Goal: Task Accomplishment & Management: Use online tool/utility

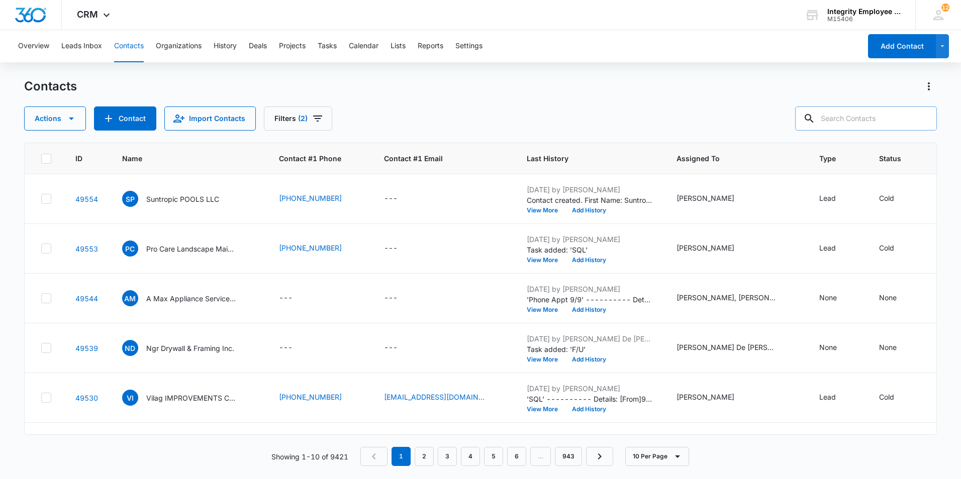
click at [839, 116] on input "text" at bounding box center [866, 119] width 142 height 24
type input "Advanced Water Sys"
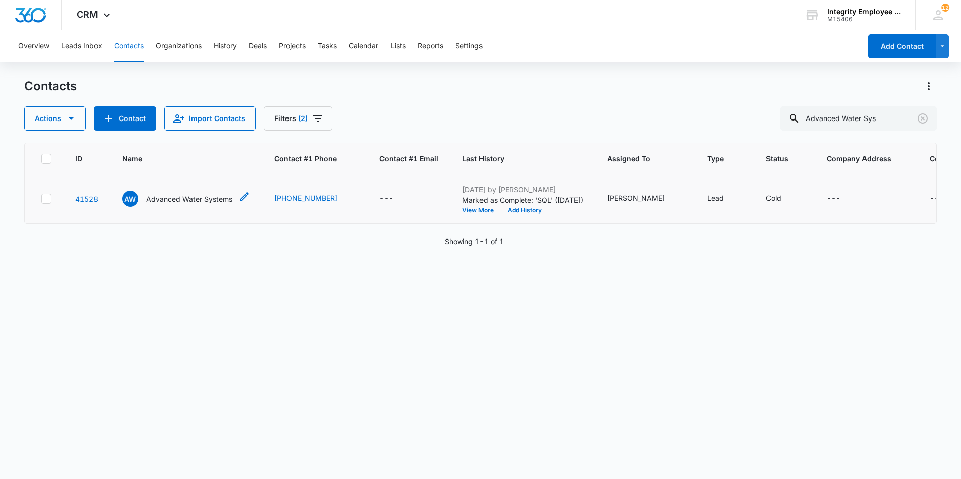
click at [183, 199] on p "Advanced Water Systems" at bounding box center [189, 199] width 86 height 11
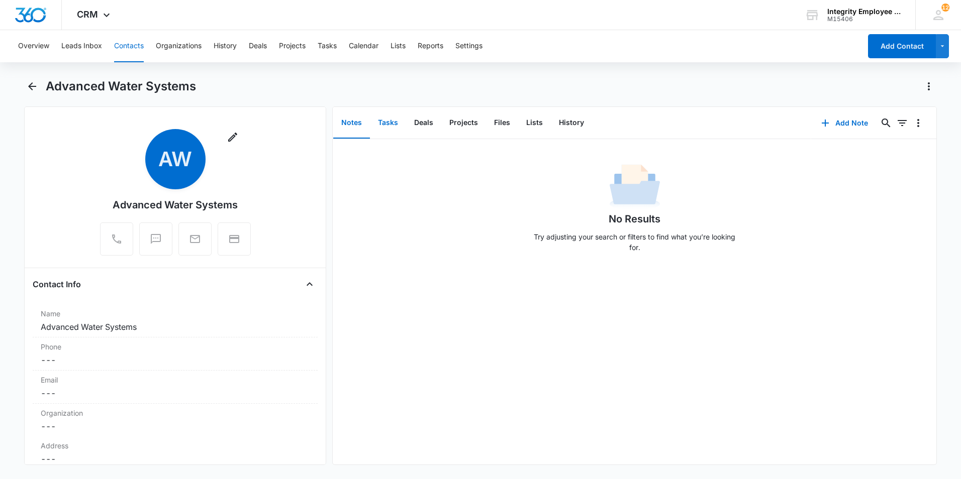
click at [382, 123] on button "Tasks" at bounding box center [388, 123] width 36 height 31
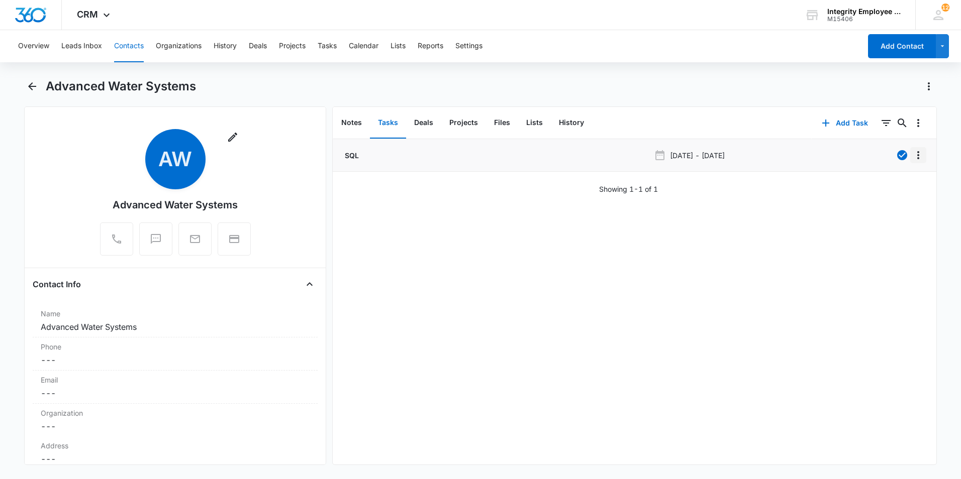
click at [913, 157] on icon "Overflow Menu" at bounding box center [918, 155] width 12 height 12
click at [883, 183] on div "Edit" at bounding box center [883, 183] width 21 height 7
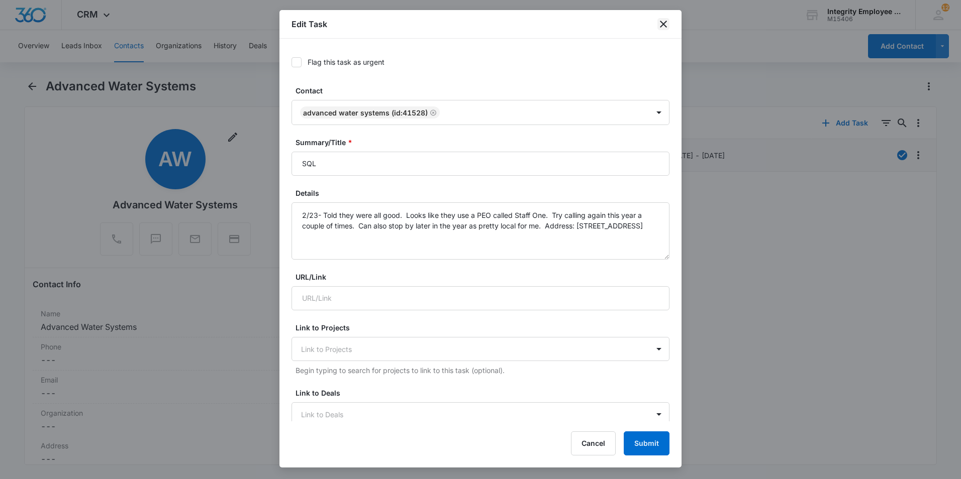
click at [664, 25] on icon "close" at bounding box center [663, 24] width 7 height 7
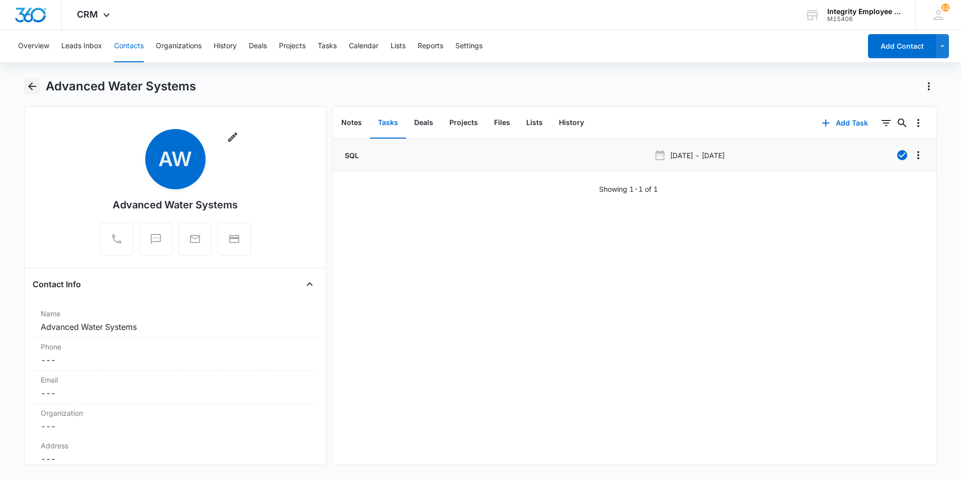
click at [28, 83] on icon "Back" at bounding box center [32, 86] width 12 height 12
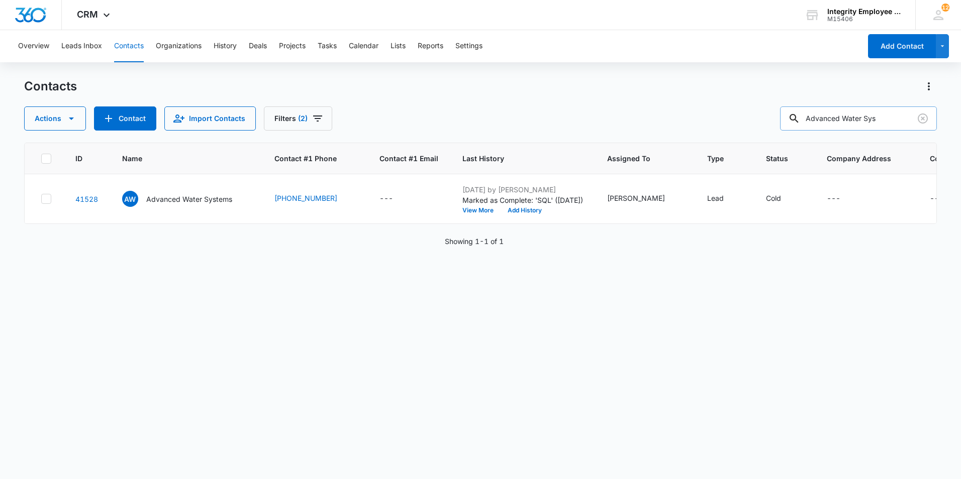
click at [848, 122] on input "Advanced Water Sys" at bounding box center [858, 119] width 157 height 24
type input "Advance Water Sys"
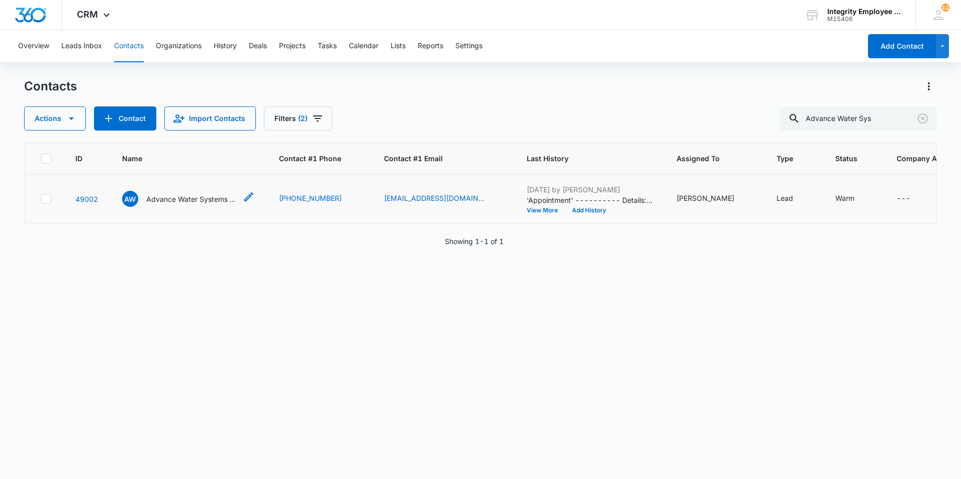
click at [183, 199] on p "Advance Water Systems Inc" at bounding box center [191, 199] width 90 height 11
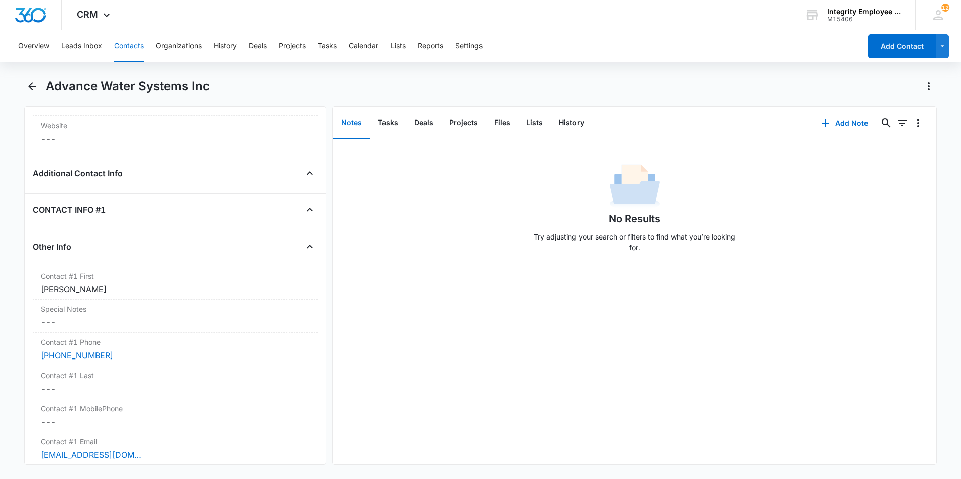
scroll to position [804, 0]
click at [385, 119] on button "Tasks" at bounding box center [388, 123] width 36 height 31
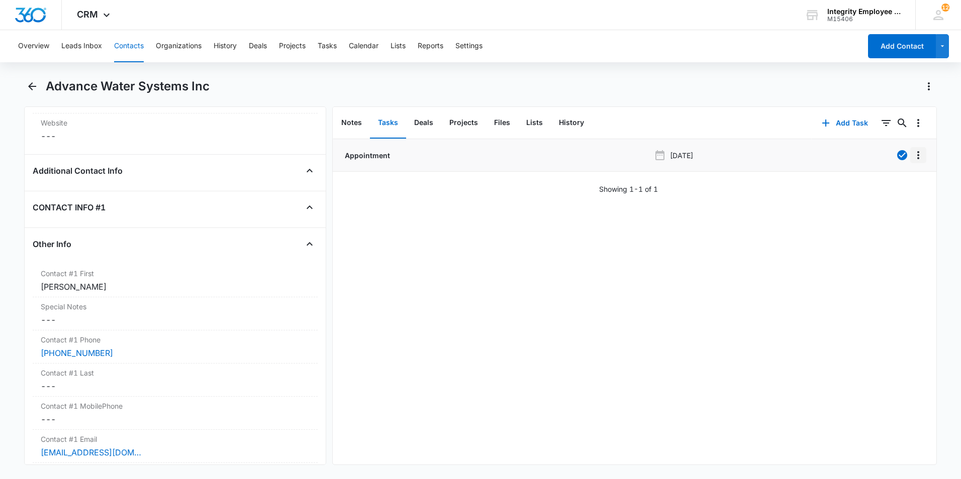
click at [912, 157] on icon "Overflow Menu" at bounding box center [918, 155] width 12 height 12
click at [898, 186] on button "Edit" at bounding box center [889, 183] width 57 height 15
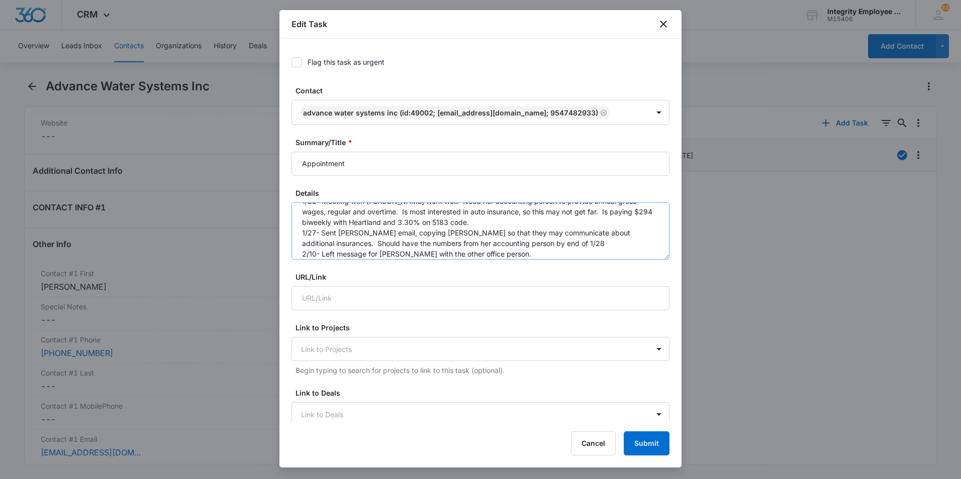
scroll to position [21, 0]
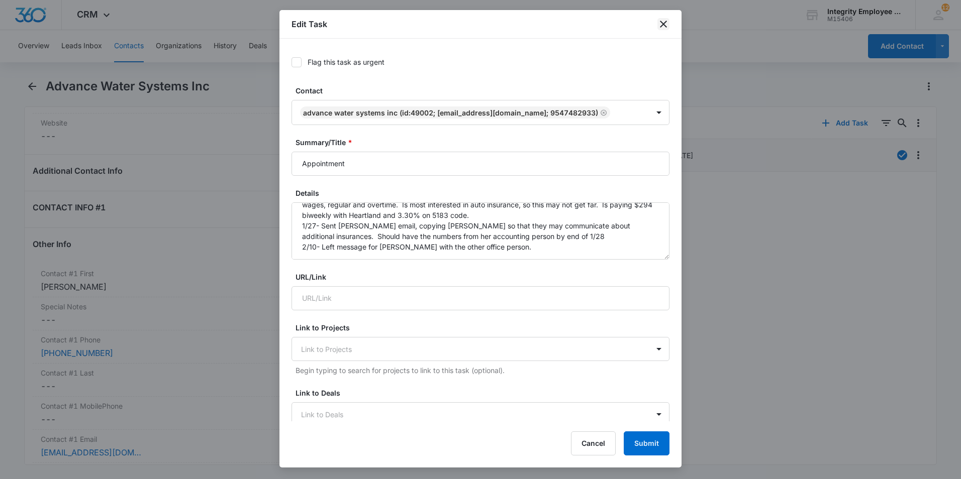
click at [662, 29] on icon "close" at bounding box center [663, 24] width 12 height 12
